Goal: Task Accomplishment & Management: Use online tool/utility

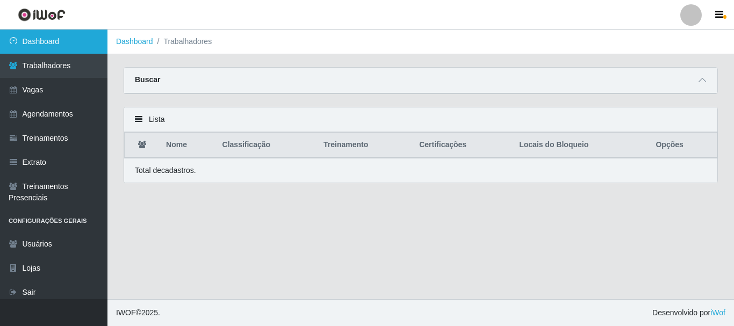
click at [30, 43] on link "Dashboard" at bounding box center [53, 42] width 107 height 24
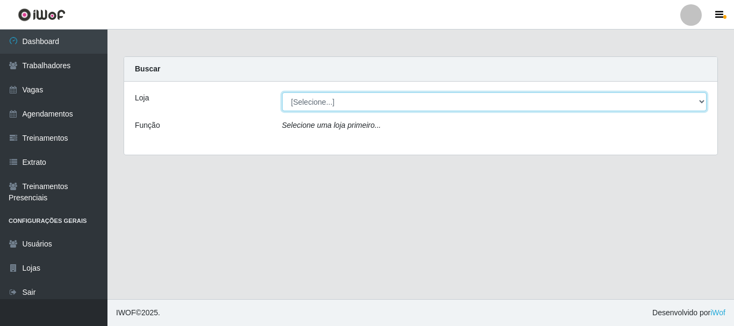
click at [324, 104] on select "[Selecione...] Supermercado Queiroz - Caicó" at bounding box center [494, 101] width 425 height 19
select select "512"
click at [282, 92] on select "[Selecione...] Supermercado Queiroz - Caicó" at bounding box center [494, 101] width 425 height 19
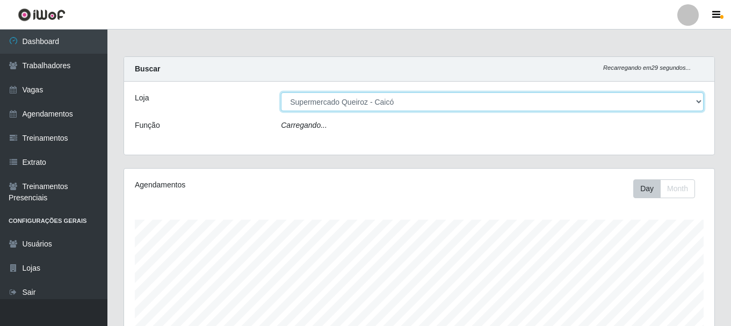
scroll to position [223, 590]
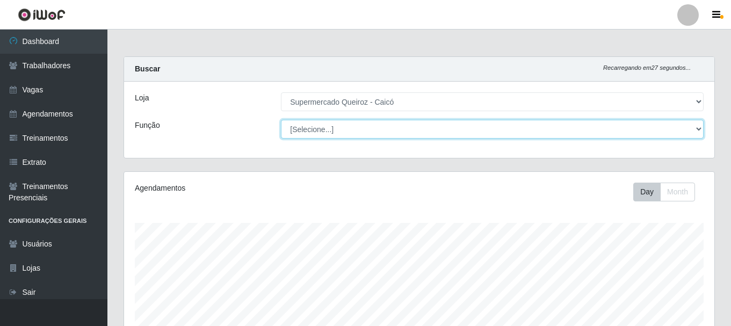
click at [339, 129] on select "[Selecione...] Embalador Embalador + Embalador ++" at bounding box center [492, 129] width 423 height 19
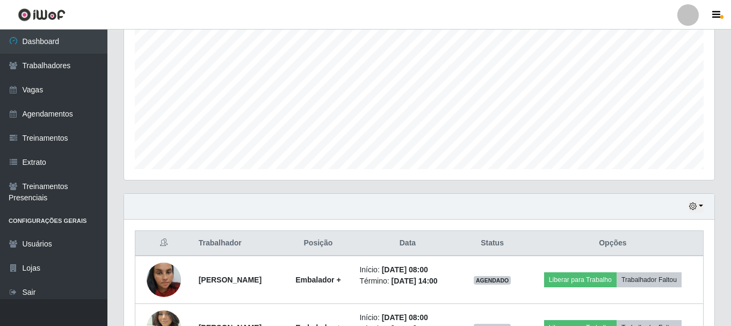
scroll to position [292, 0]
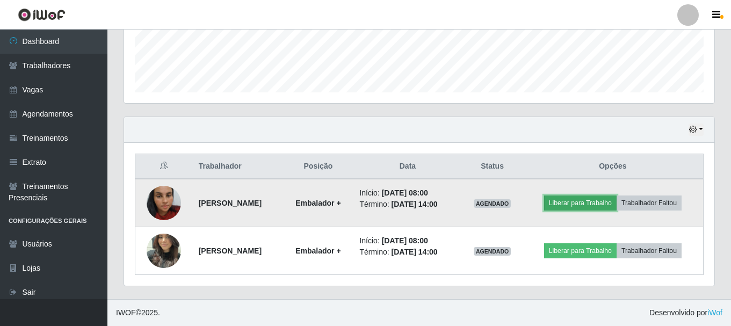
click at [592, 204] on button "Liberar para Trabalho" at bounding box center [580, 202] width 72 height 15
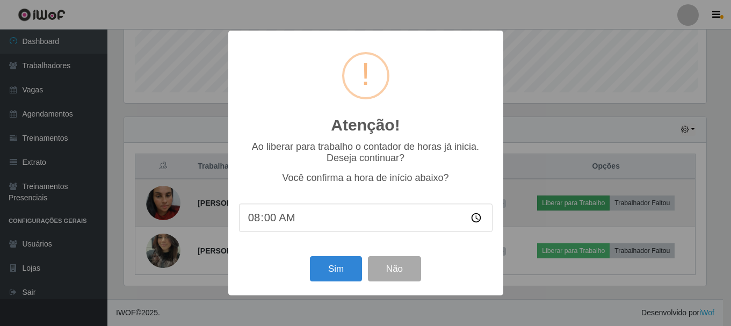
scroll to position [223, 585]
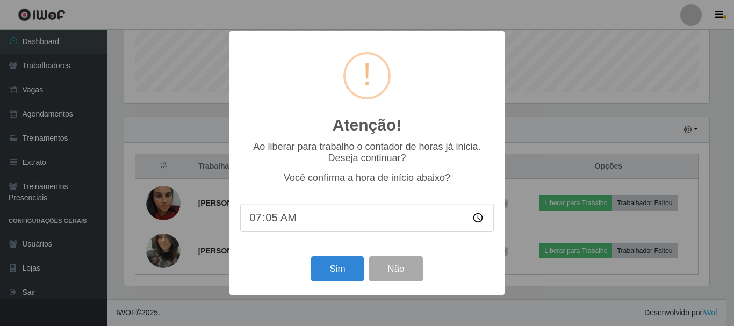
type input "07:54"
type input "07:04"
type input "07:55"
click at [338, 272] on button "Sim" at bounding box center [337, 268] width 52 height 25
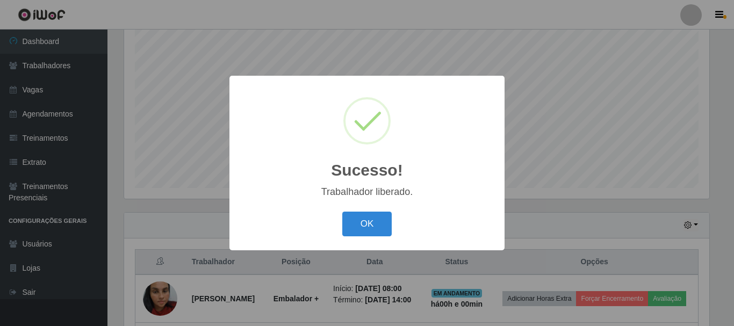
drag, startPoint x: 364, startPoint y: 221, endPoint x: 369, endPoint y: 226, distance: 7.2
click at [365, 221] on button "OK" at bounding box center [367, 224] width 50 height 25
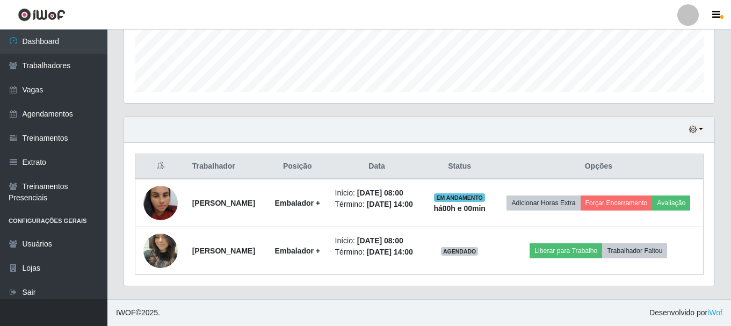
scroll to position [308, 0]
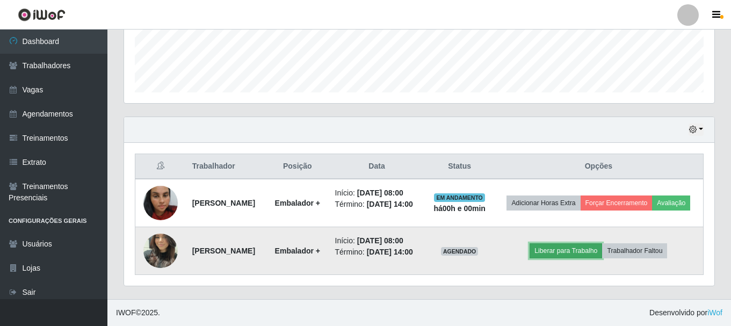
click at [593, 246] on button "Liberar para Trabalho" at bounding box center [565, 250] width 72 height 15
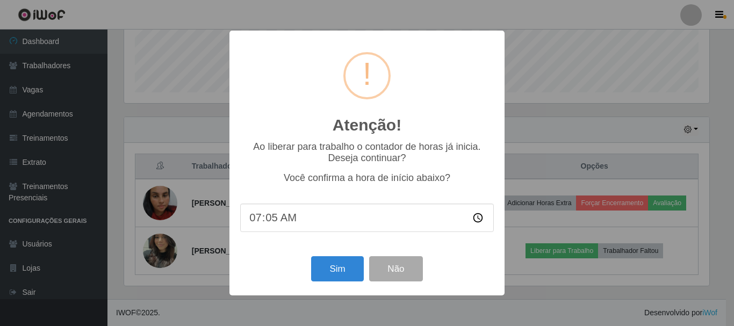
type input "07:55"
click at [345, 272] on button "Sim" at bounding box center [337, 268] width 52 height 25
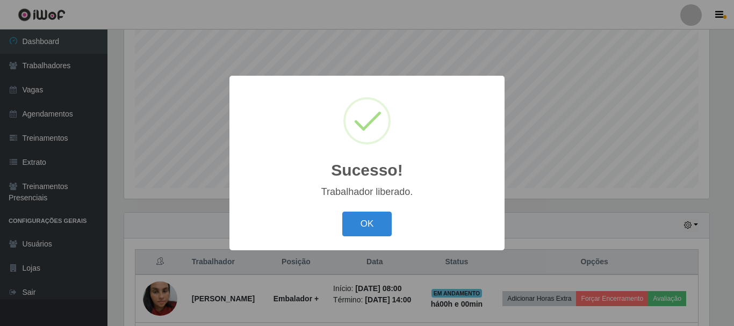
drag, startPoint x: 371, startPoint y: 222, endPoint x: 375, endPoint y: 227, distance: 6.5
click at [371, 222] on button "OK" at bounding box center [367, 224] width 50 height 25
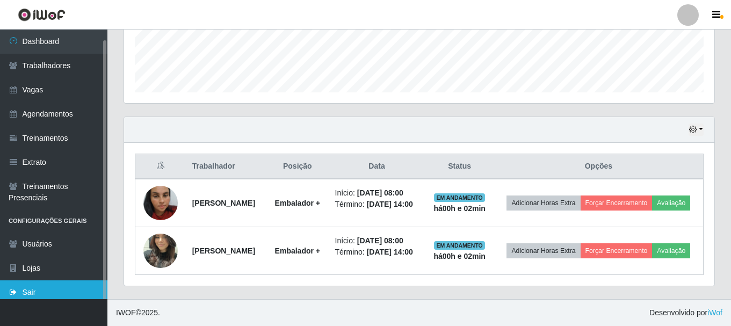
scroll to position [5, 0]
